Goal: Browse casually

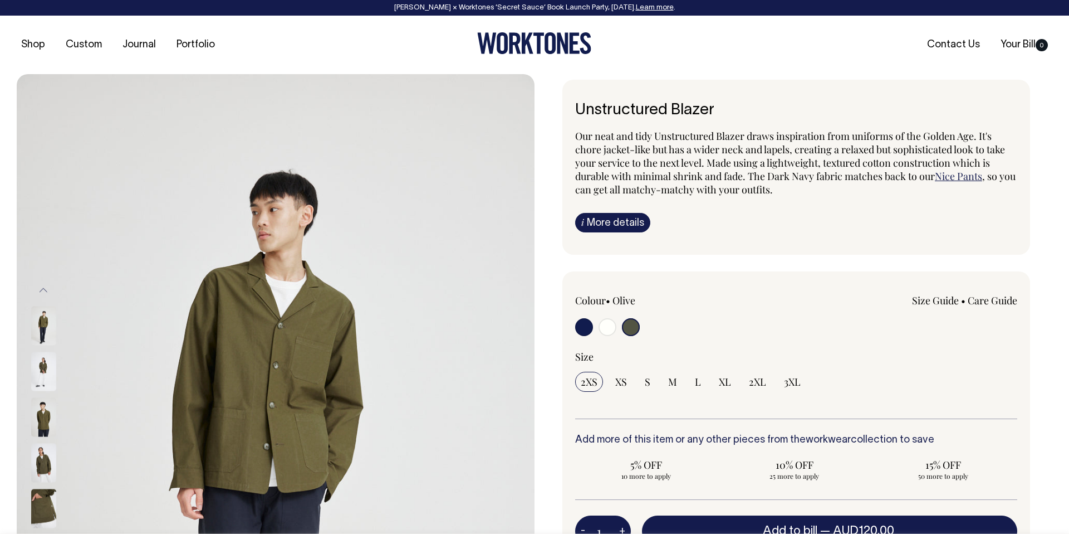
select select "Olive"
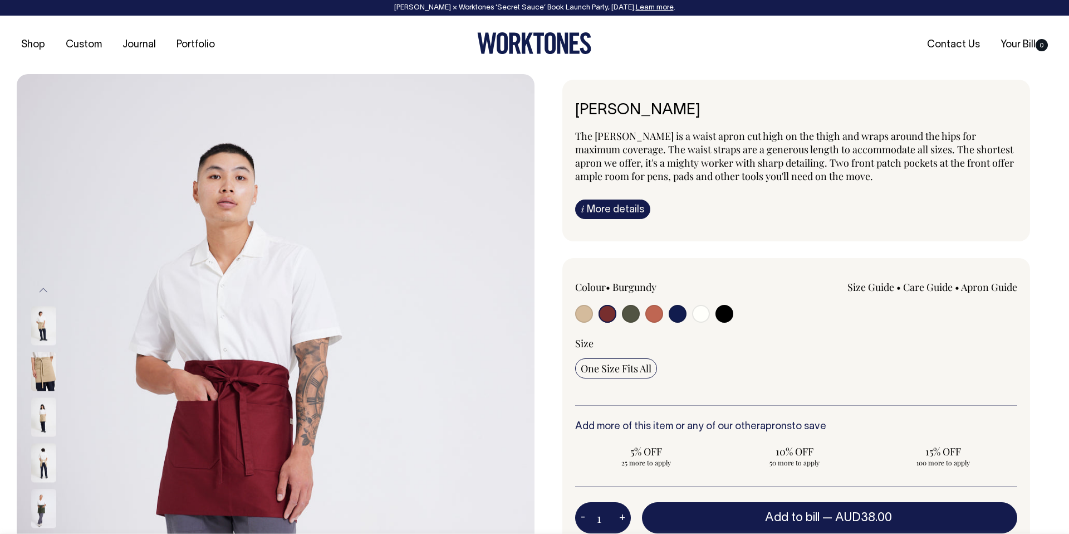
select select "Burgundy"
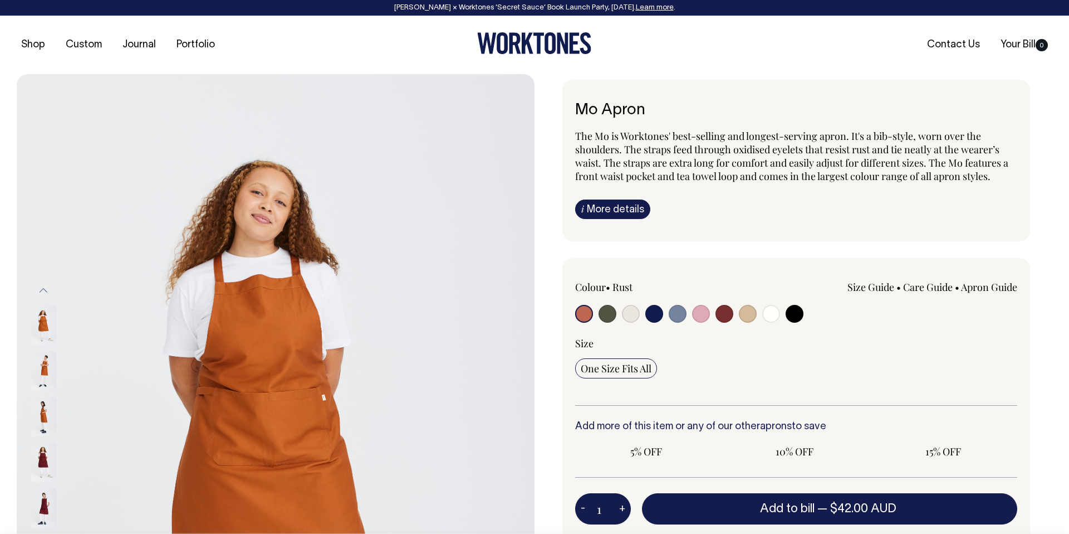
radio input "true"
select select "Burgundy"
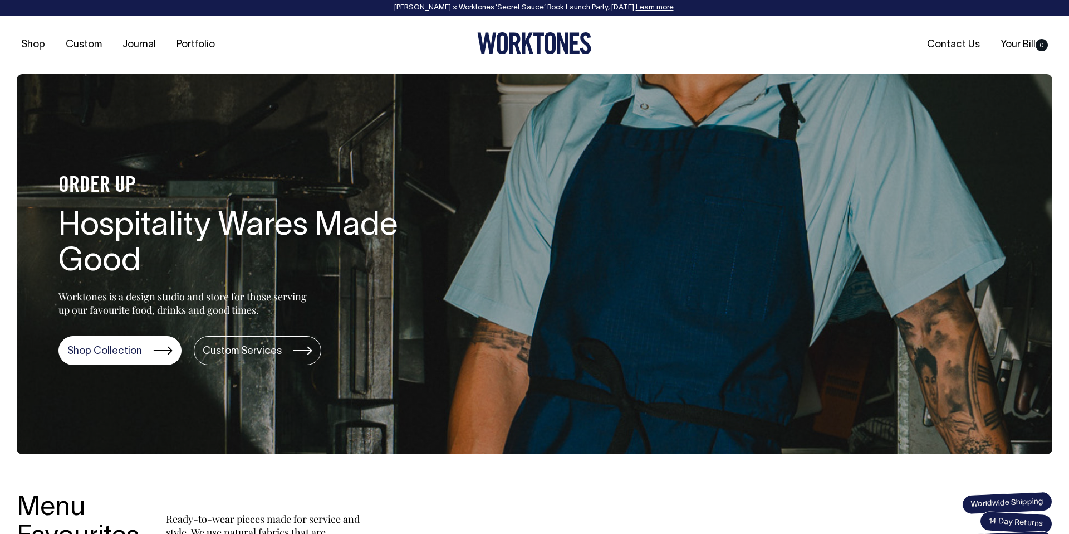
click at [659, 9] on link "Learn more" at bounding box center [655, 7] width 38 height 7
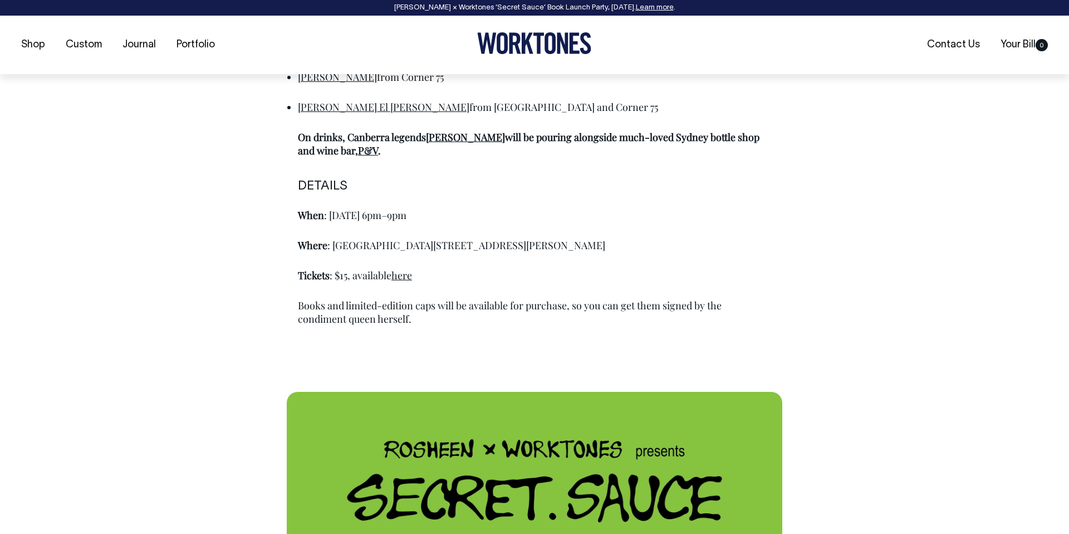
scroll to position [893, 0]
click at [402, 280] on link "here" at bounding box center [402, 274] width 21 height 13
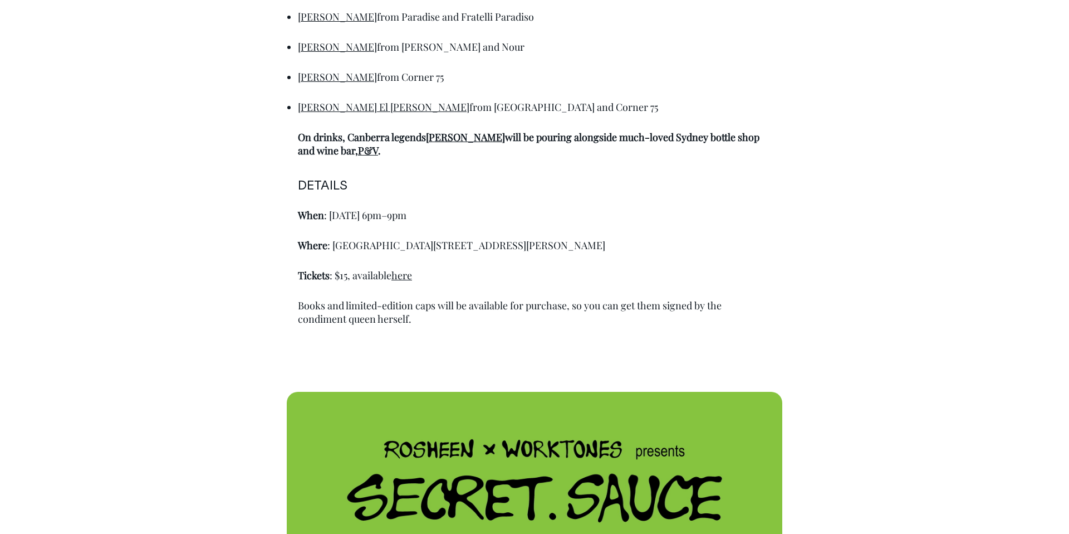
click at [400, 275] on link "here" at bounding box center [402, 274] width 21 height 13
